Goal: Check status

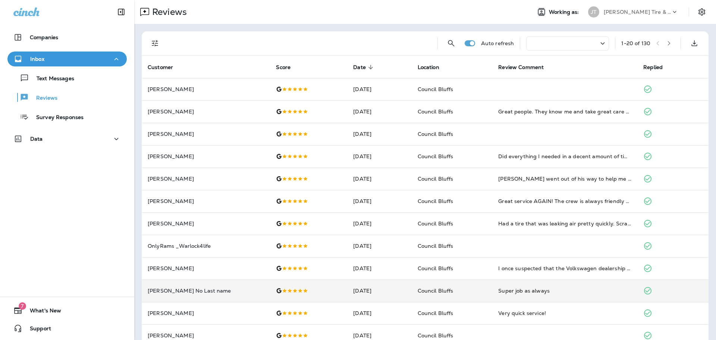
scroll to position [37, 0]
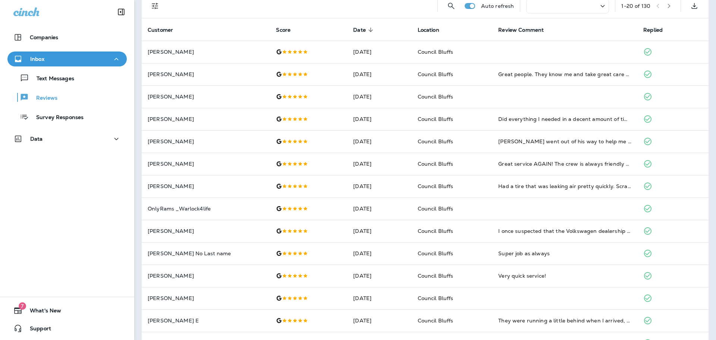
drag, startPoint x: 59, startPoint y: 185, endPoint x: 53, endPoint y: 179, distance: 8.2
click at [59, 185] on div "Companies Inbox Text Messages Reviews Survey Responses Data 7 What's New Support" at bounding box center [67, 170] width 134 height 340
